Goal: Task Accomplishment & Management: Use online tool/utility

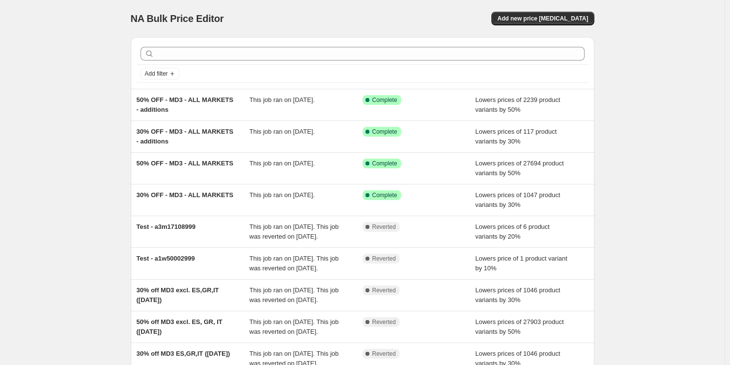
click at [94, 169] on div "NA Bulk Price Editor. This page is ready NA Bulk Price Editor Add new price [ME…" at bounding box center [362, 251] width 724 height 502
click at [414, 23] on div "Add new price [MEDICAL_DATA]" at bounding box center [477, 19] width 233 height 14
click at [663, 108] on div "NA Bulk Price Editor. This page is ready NA Bulk Price Editor Add new price [ME…" at bounding box center [362, 251] width 724 height 502
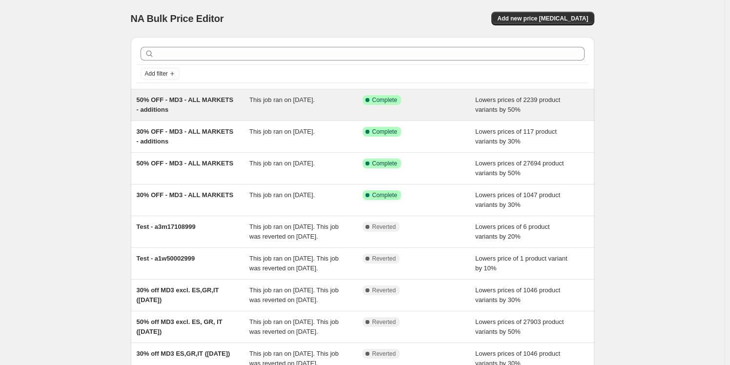
click at [211, 96] on span "50% OFF - MD3 - ALL MARKETS - additions" at bounding box center [185, 104] width 97 height 17
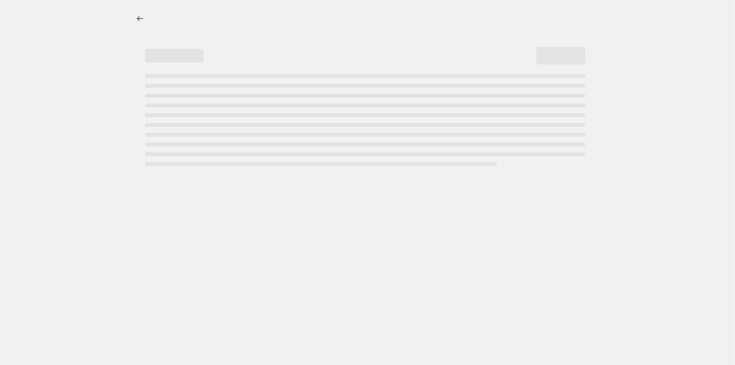
select select "percentage"
select select "collection"
